Goal: Transaction & Acquisition: Purchase product/service

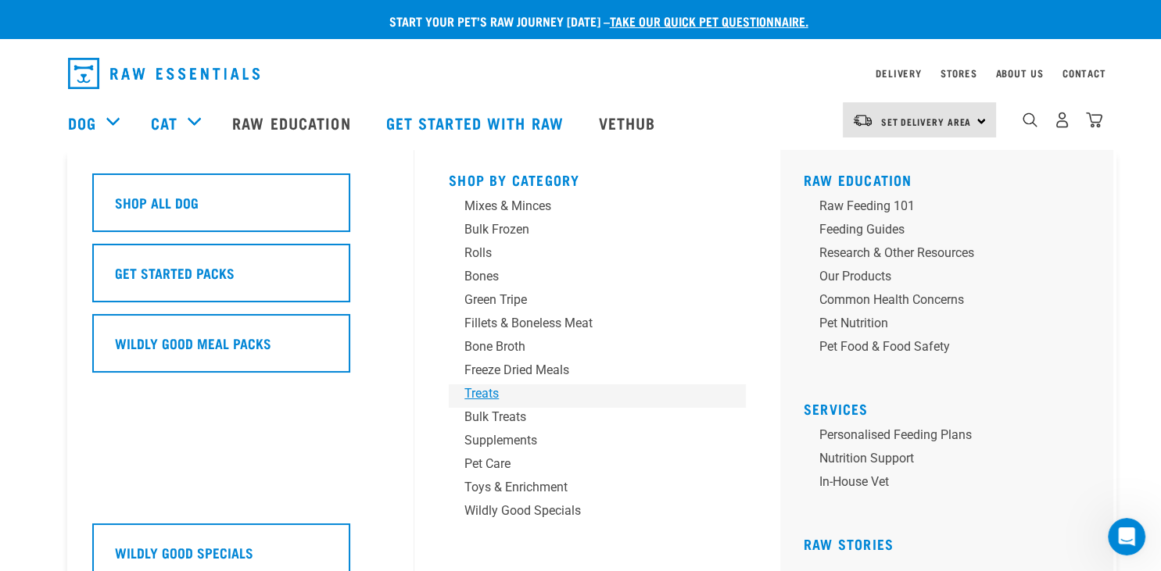
click at [486, 392] on div "Treats" at bounding box center [586, 394] width 244 height 19
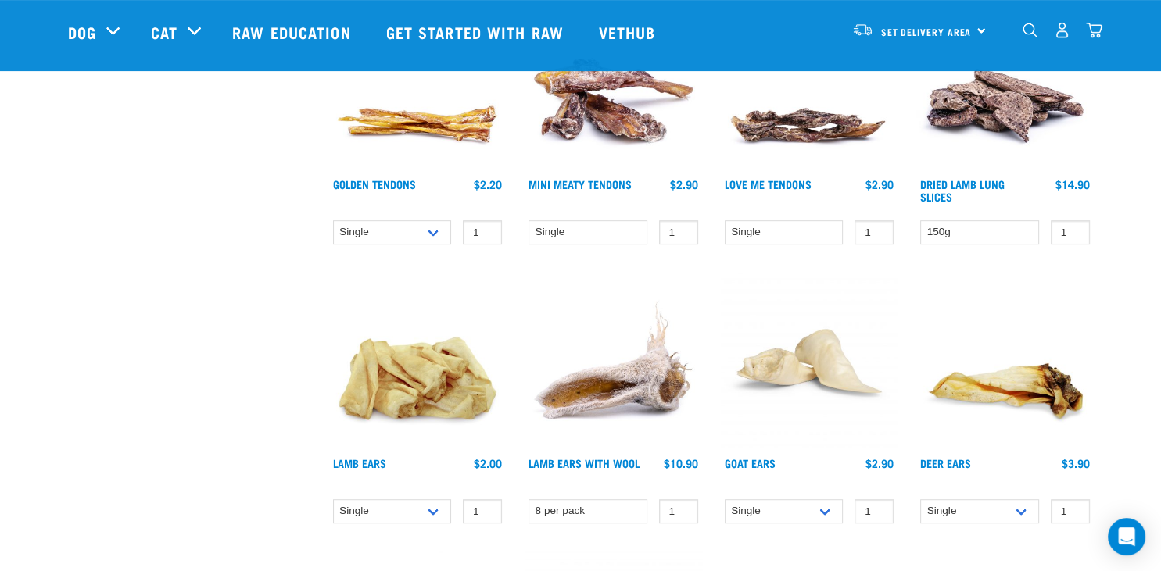
scroll to position [825, 0]
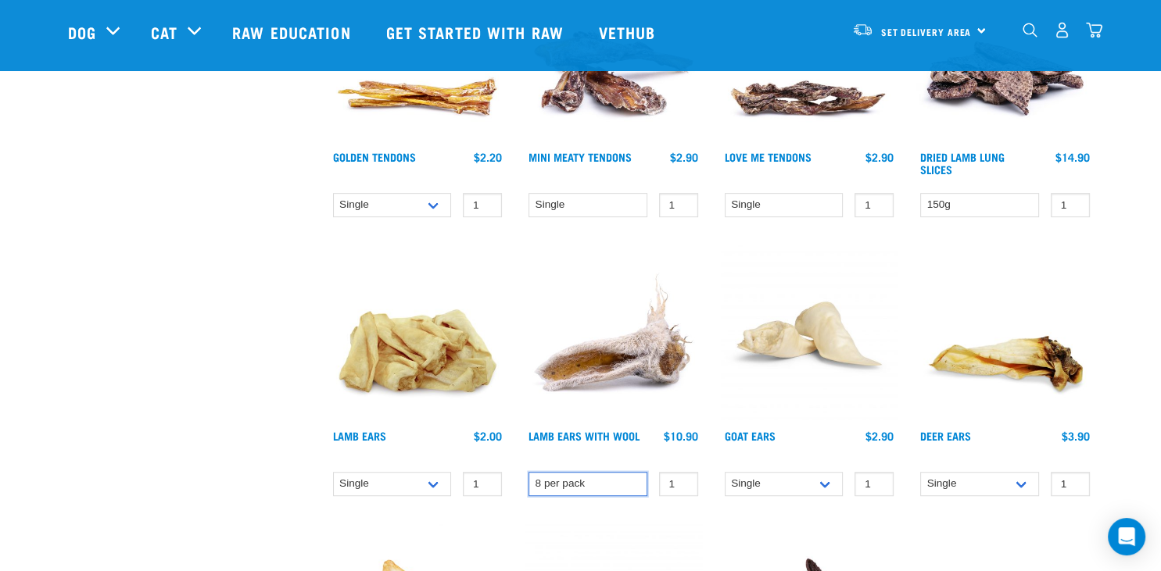
click at [528, 472] on select "8 per pack" at bounding box center [587, 484] width 119 height 24
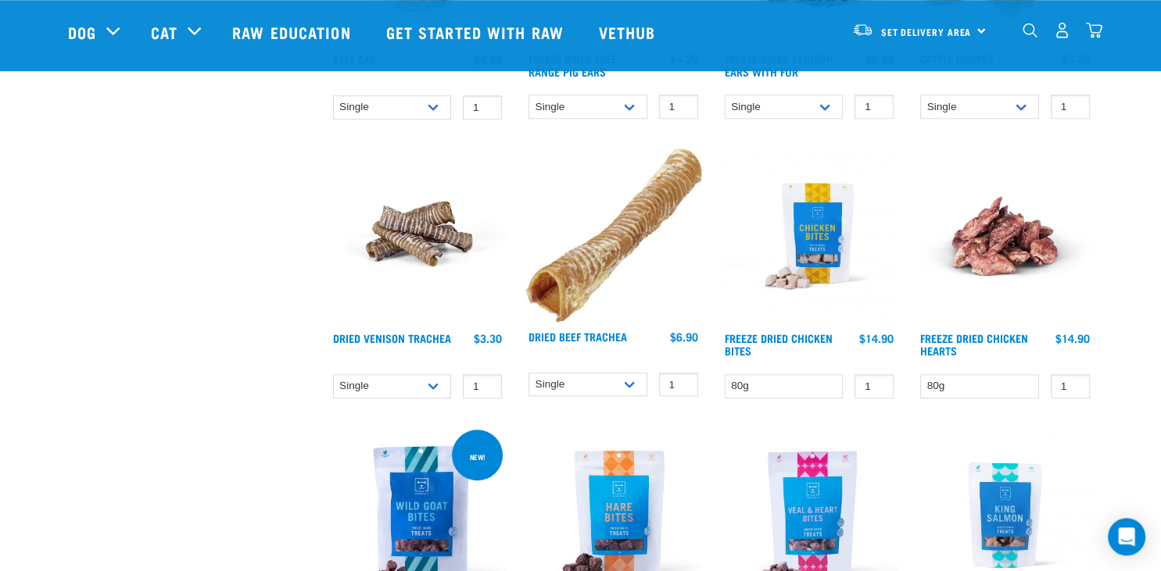
scroll to position [1485, 0]
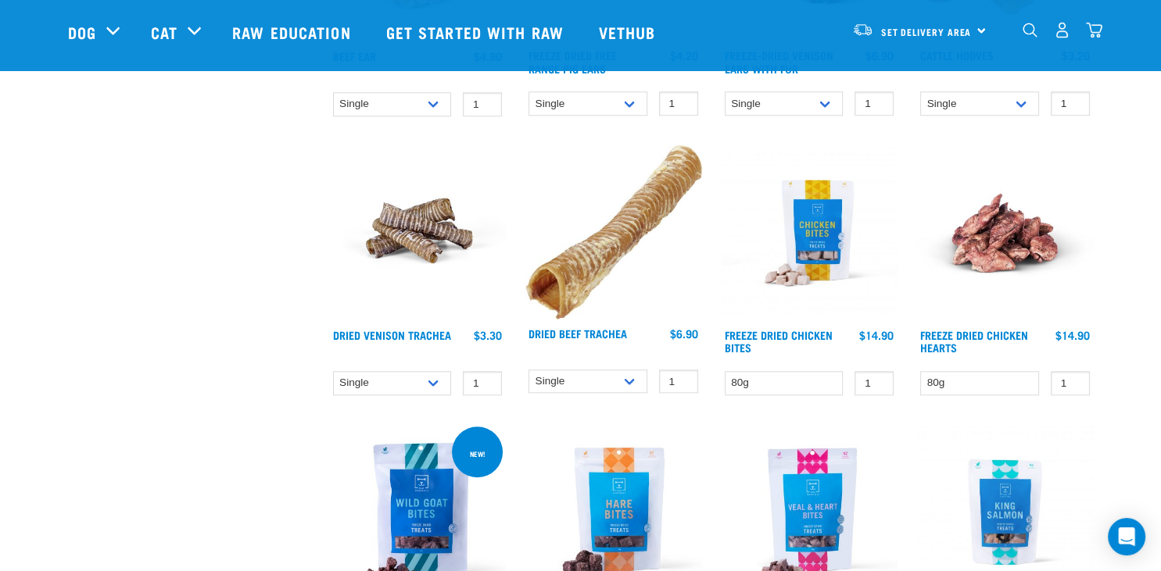
click at [612, 224] on img at bounding box center [612, 232] width 177 height 175
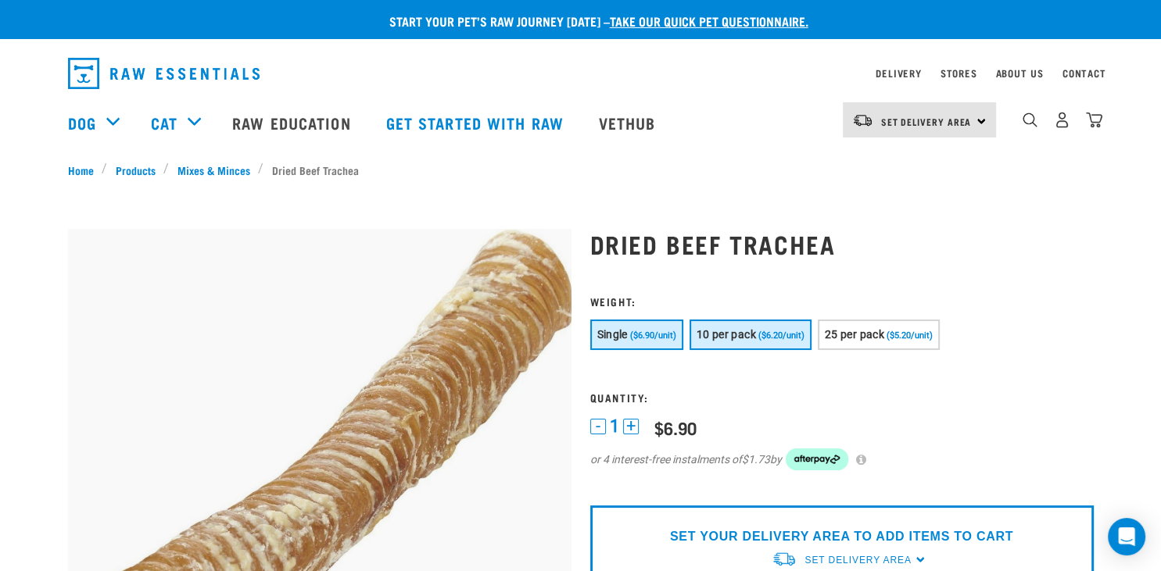
click at [736, 331] on span "10 per pack" at bounding box center [725, 334] width 59 height 13
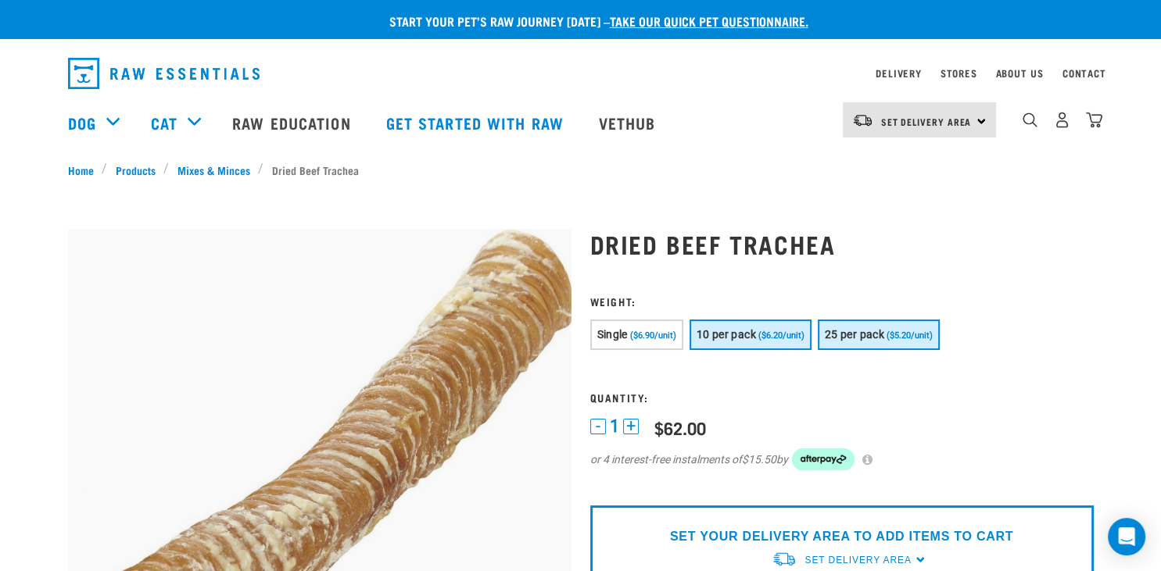
click at [883, 336] on span "25 per pack" at bounding box center [853, 334] width 59 height 13
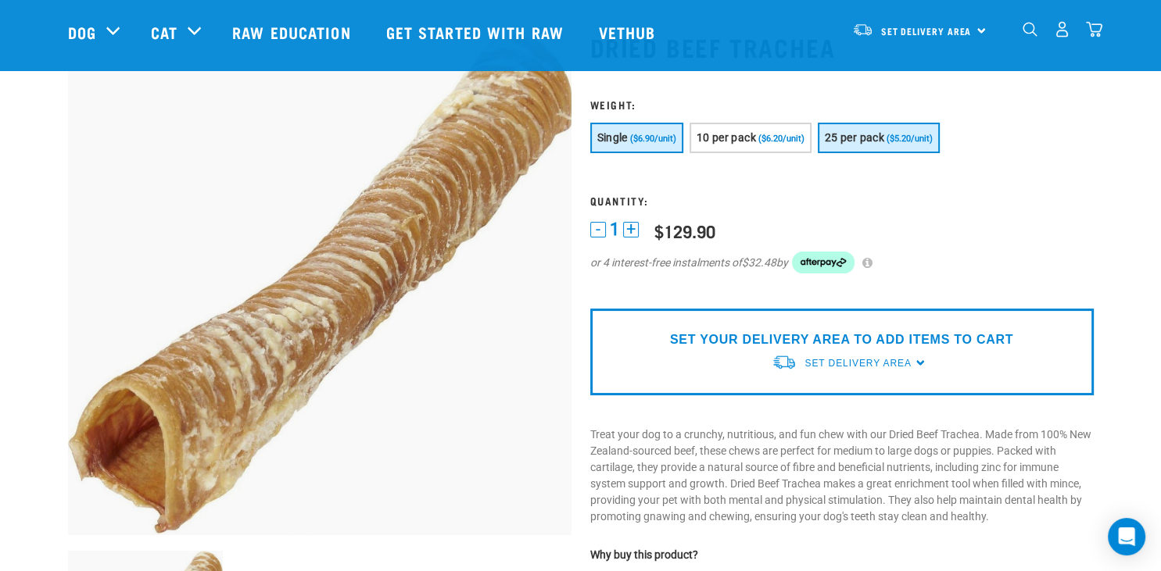
click at [628, 134] on span "Single" at bounding box center [612, 137] width 30 height 13
click at [861, 138] on span "25 per pack" at bounding box center [853, 137] width 59 height 13
click at [610, 143] on span "Single" at bounding box center [612, 137] width 30 height 13
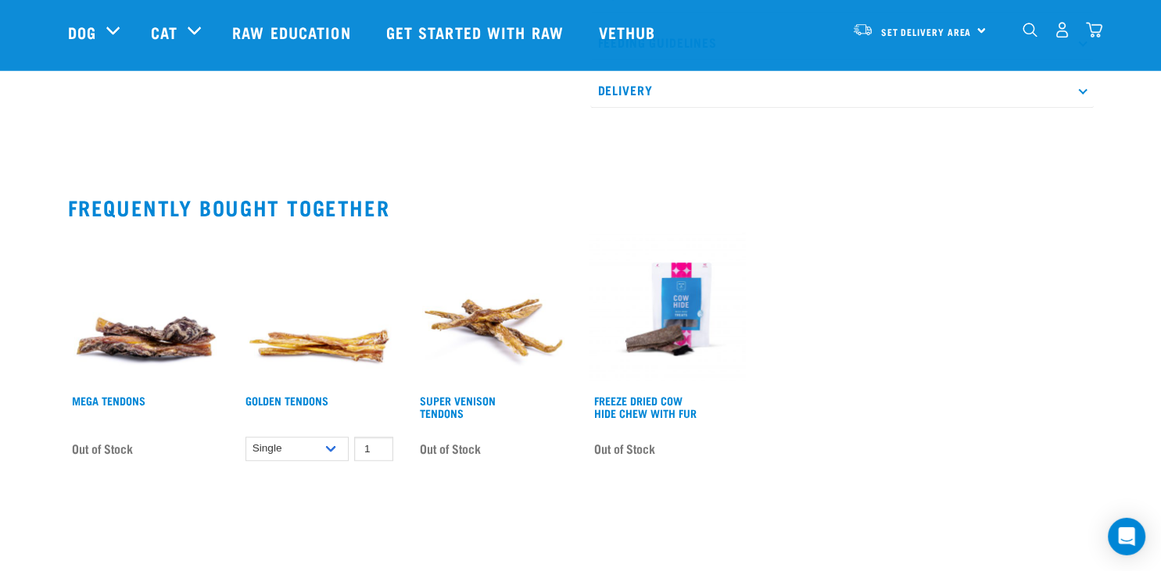
scroll to position [1072, 0]
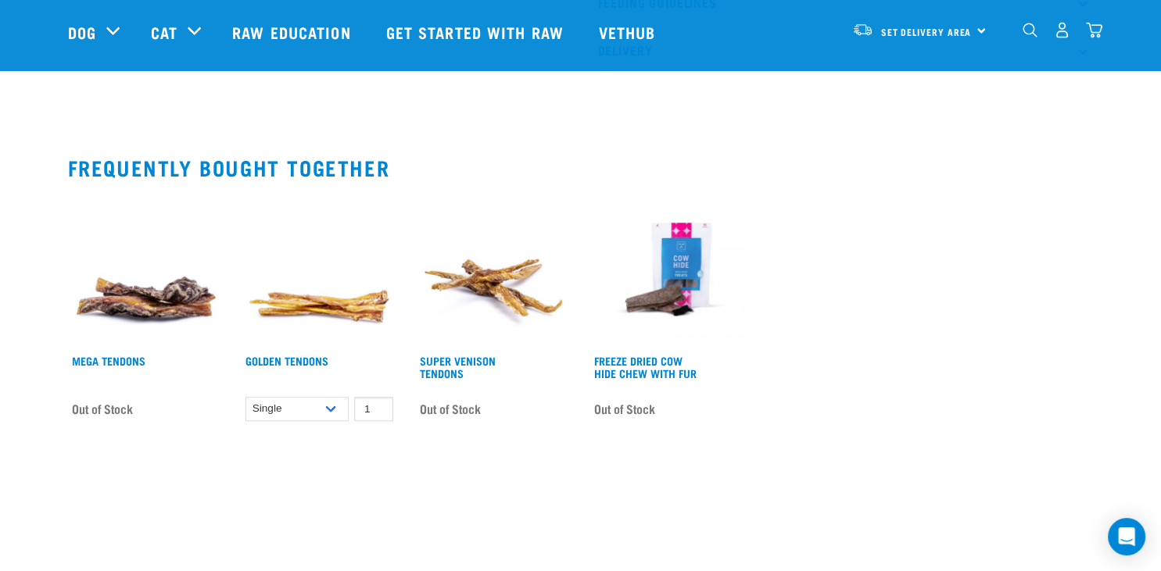
click at [327, 299] on img at bounding box center [319, 269] width 156 height 156
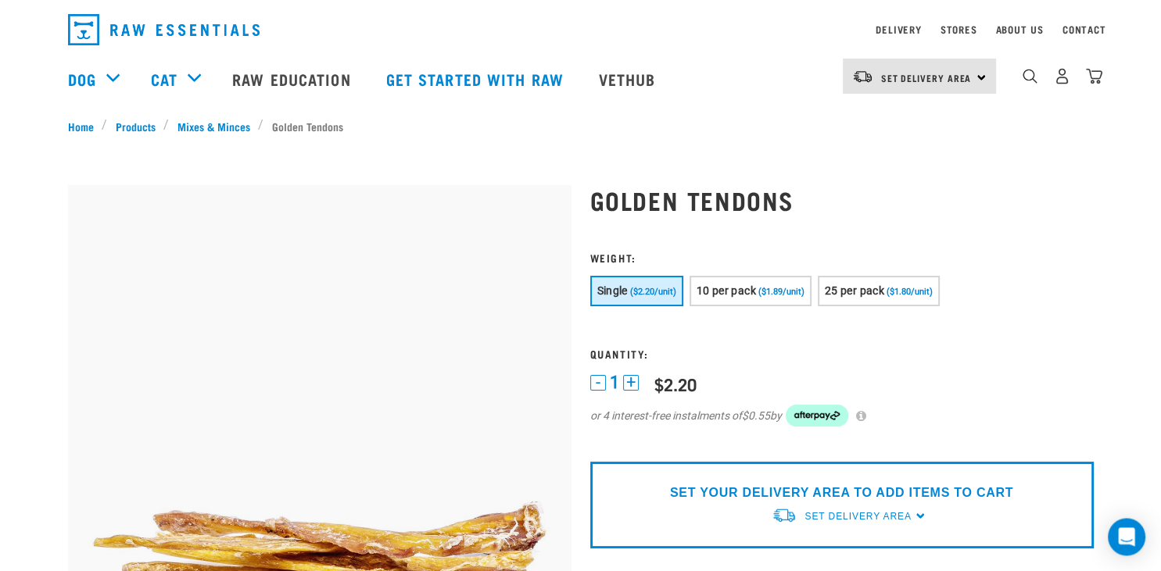
scroll to position [82, 0]
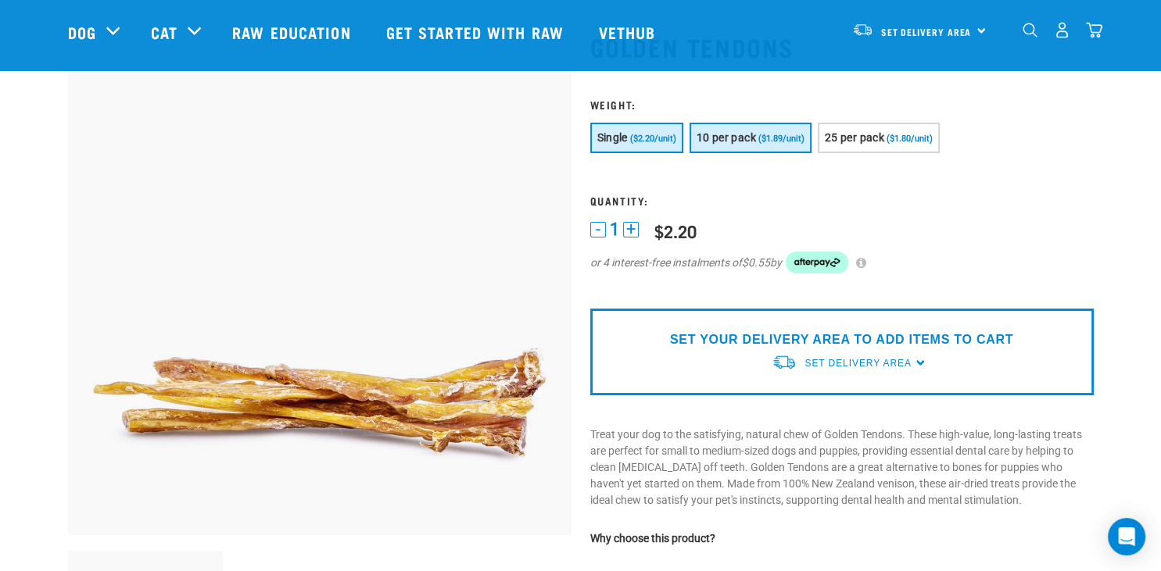
click at [752, 135] on span "10 per pack" at bounding box center [725, 137] width 59 height 13
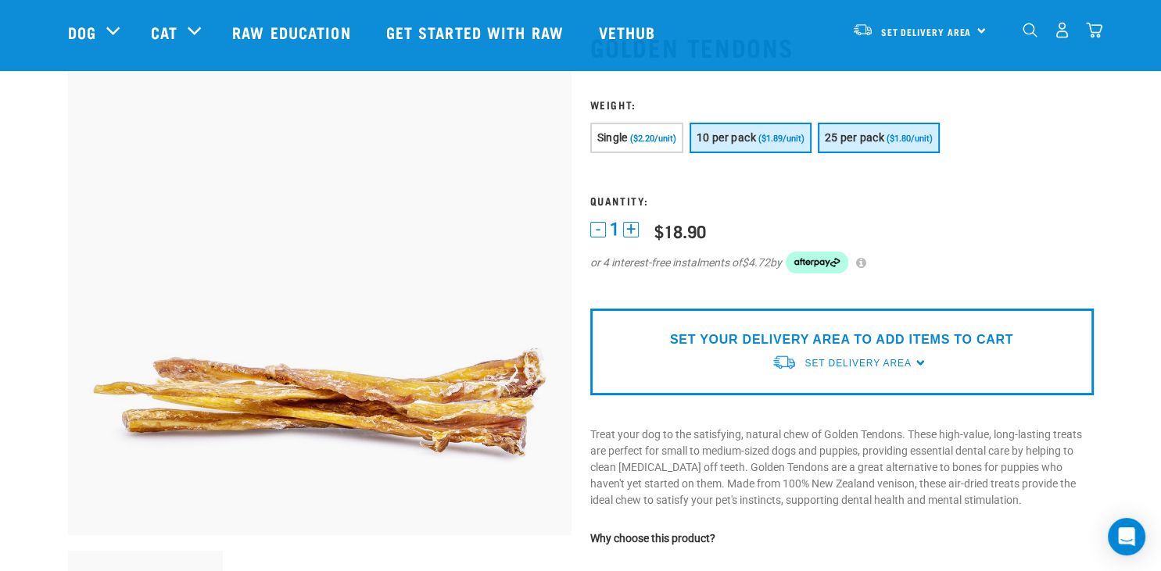
click at [873, 145] on button "25 per pack ($1.80/unit)" at bounding box center [878, 138] width 122 height 30
click at [765, 138] on button "10 per pack ($1.89/unit)" at bounding box center [750, 138] width 122 height 30
